Goal: Find specific page/section: Find specific page/section

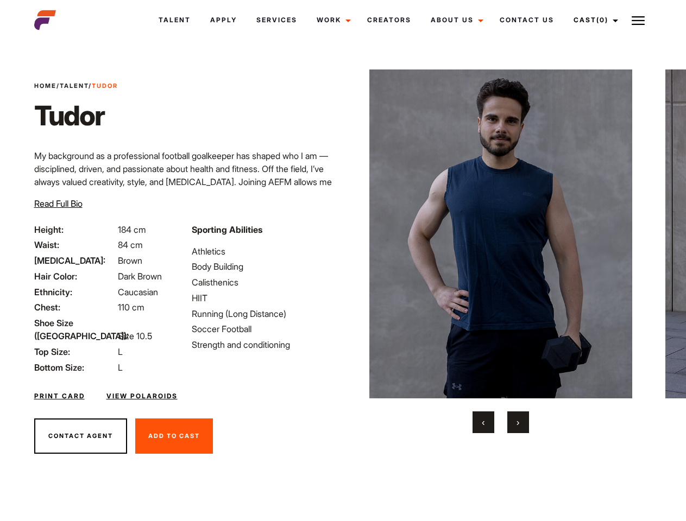
click at [593, 20] on link "Cast (0)" at bounding box center [593, 19] width 61 height 29
click at [638, 20] on img at bounding box center [637, 20] width 13 height 13
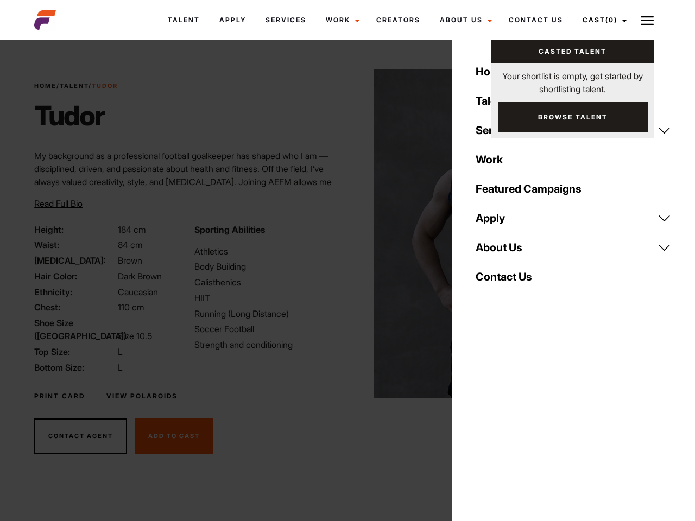
click at [500, 251] on img at bounding box center [504, 233] width 263 height 329
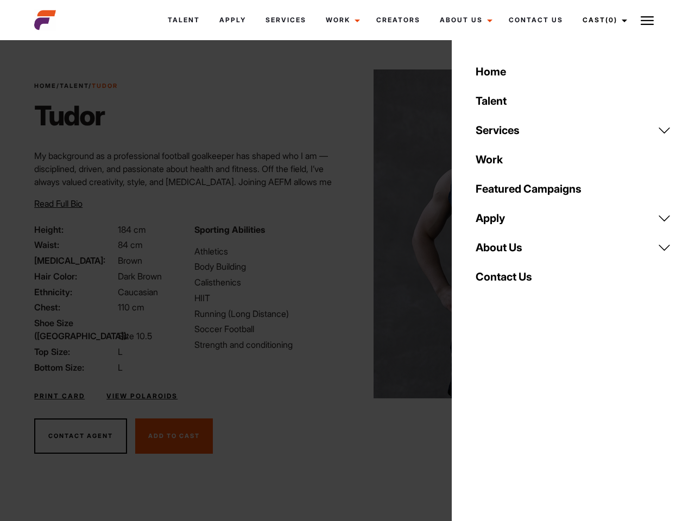
click at [342, 234] on div "Sporting Abilities Athletics Body Building Calisthenics HIIT Running (Long Dist…" at bounding box center [268, 298] width 160 height 151
click at [483, 422] on button "‹" at bounding box center [490, 422] width 22 height 22
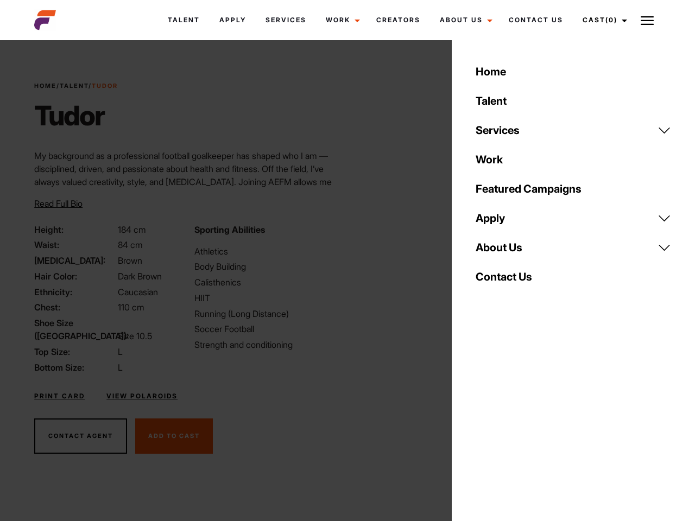
click at [518, 422] on div "Home Talent Services Talent Casting Photography Videography Creative Hair and M…" at bounding box center [573, 260] width 243 height 521
